Goal: Transaction & Acquisition: Subscribe to service/newsletter

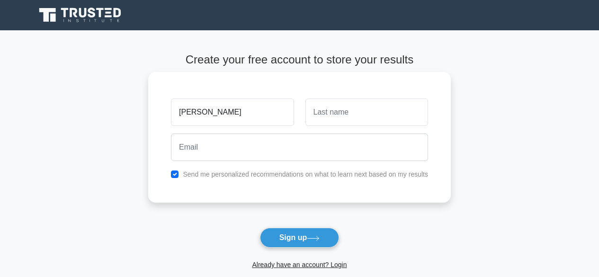
type input "jackline"
click at [324, 110] on input "text" at bounding box center [366, 111] width 123 height 27
type input "namayanja"
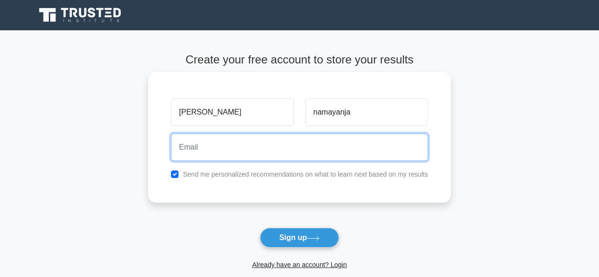
click at [185, 151] on input "email" at bounding box center [299, 146] width 257 height 27
type input "namayanjaj24@gmail.com"
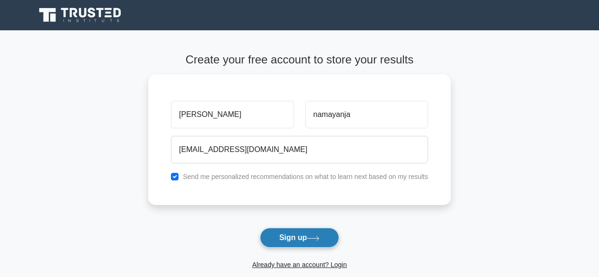
click at [300, 239] on button "Sign up" at bounding box center [300, 238] width 80 height 20
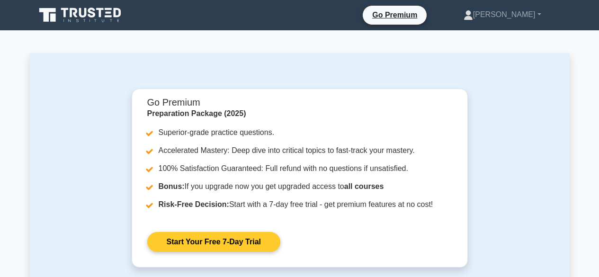
click at [222, 242] on link "Start Your Free 7-Day Trial" at bounding box center [213, 242] width 133 height 20
